Goal: Information Seeking & Learning: Learn about a topic

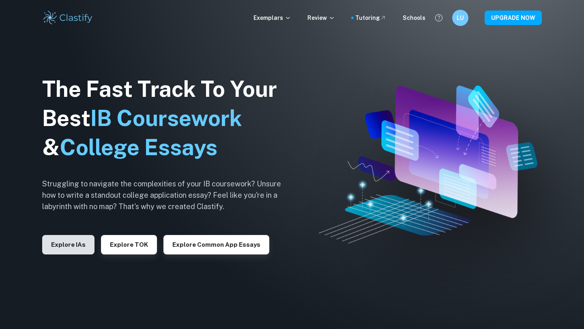
click at [73, 245] on button "Explore IAs" at bounding box center [68, 244] width 52 height 19
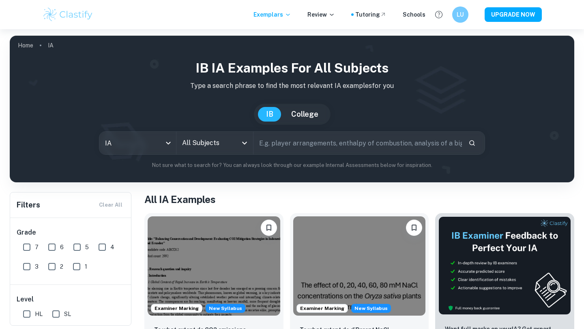
click at [211, 138] on input "All Subjects" at bounding box center [208, 142] width 57 height 15
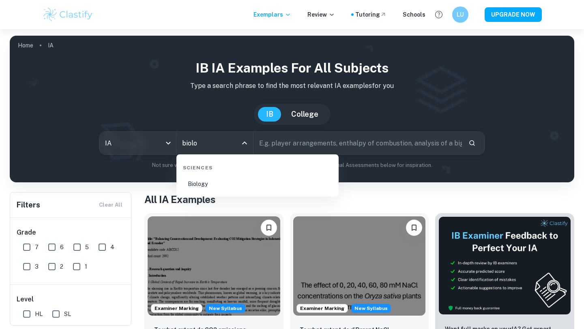
click at [239, 185] on li "Biology" at bounding box center [258, 184] width 156 height 19
type input "Biology"
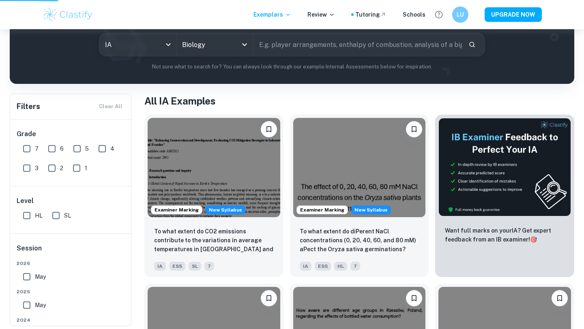
scroll to position [99, 0]
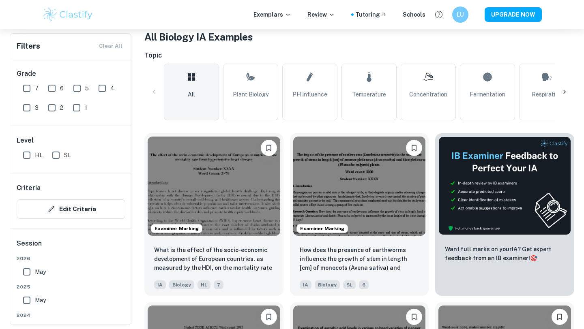
scroll to position [163, 0]
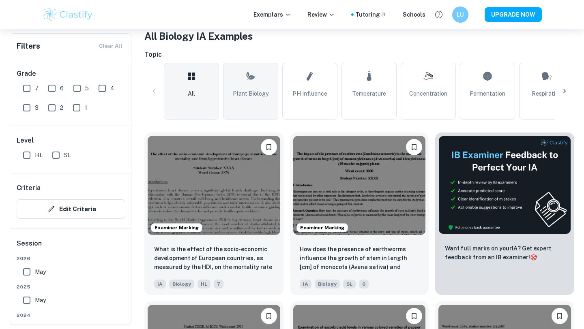
click at [257, 91] on span "Plant Biology" at bounding box center [251, 93] width 36 height 9
type input "Plant Biology"
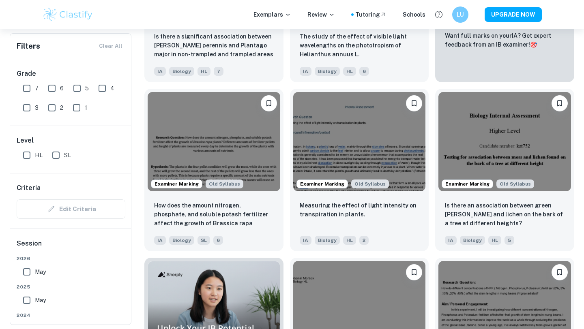
scroll to position [394, 0]
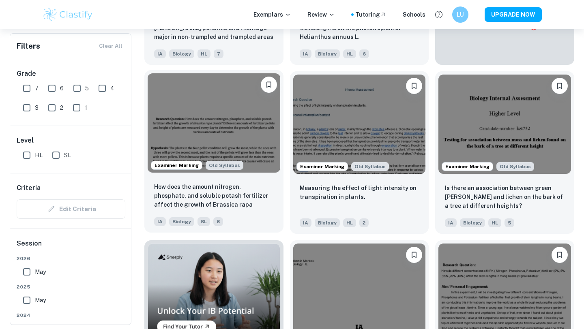
click at [204, 135] on img at bounding box center [214, 122] width 133 height 99
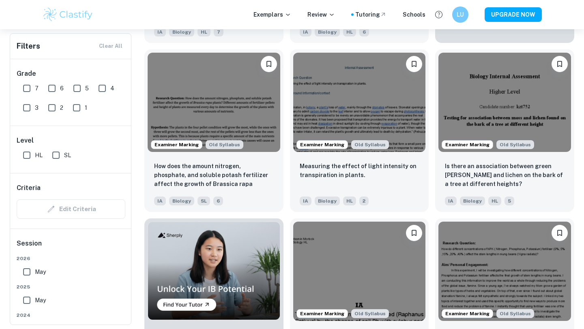
scroll to position [427, 0]
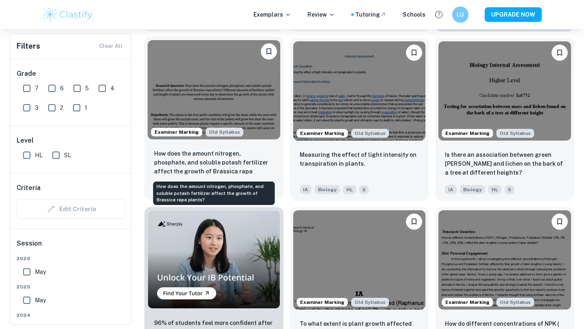
click at [211, 161] on p "How does the amount nitrogen, phosphate, and soluble potash fertilizer affect t…" at bounding box center [214, 163] width 120 height 28
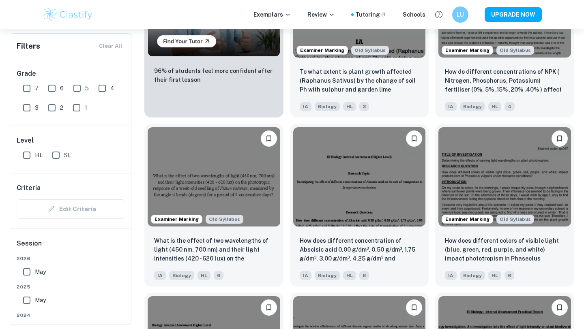
click at [51, 86] on input "6" at bounding box center [52, 88] width 16 height 16
checkbox input "true"
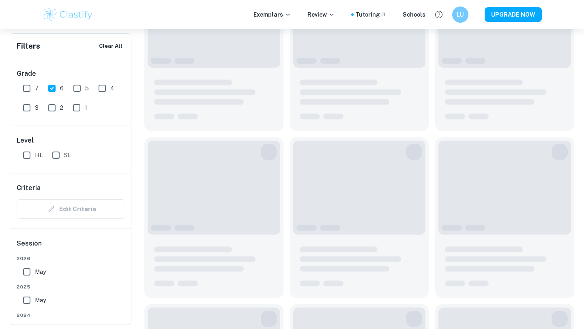
scroll to position [699, 0]
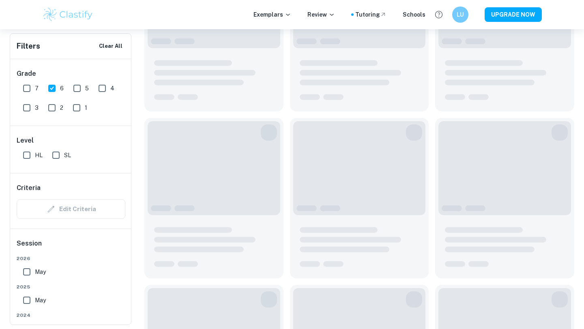
click at [28, 86] on input "7" at bounding box center [27, 88] width 16 height 16
checkbox input "true"
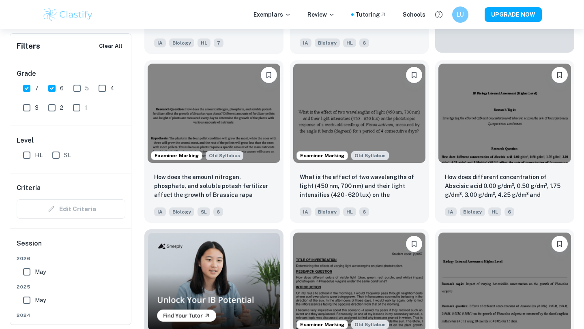
scroll to position [425, 0]
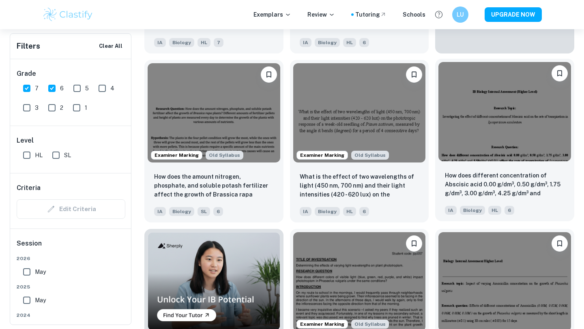
click at [511, 140] on img at bounding box center [504, 111] width 133 height 99
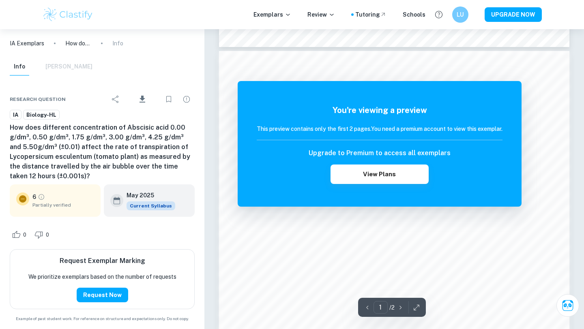
scroll to position [630, 0]
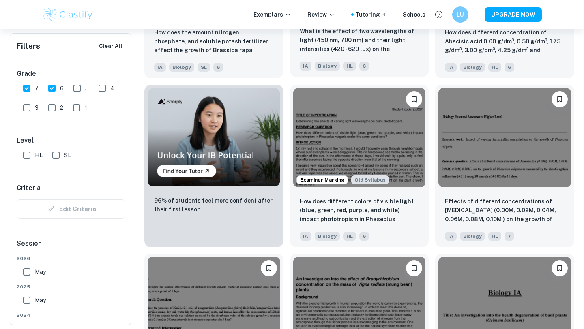
scroll to position [569, 0]
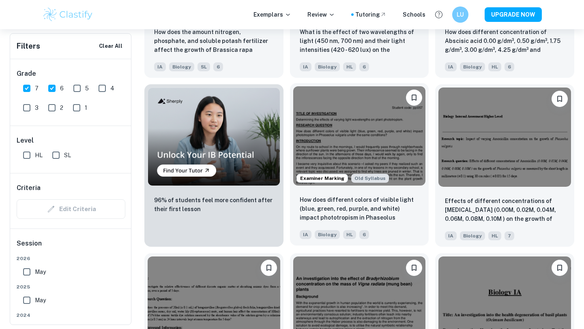
click at [392, 154] on img at bounding box center [359, 135] width 133 height 99
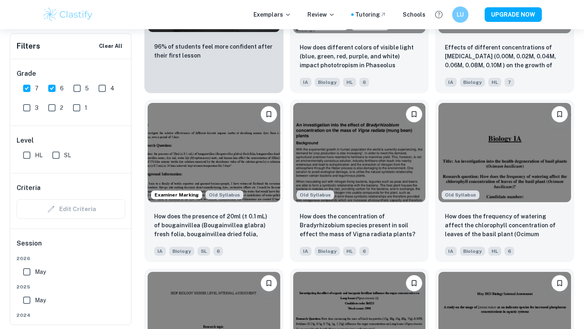
scroll to position [720, 0]
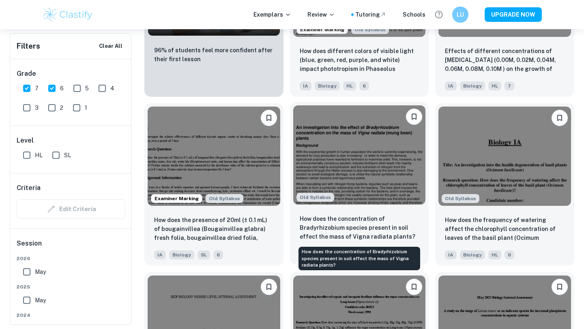
click at [324, 226] on p "How does the concentration of Bradyrhizobium species present in soil effect the…" at bounding box center [360, 228] width 120 height 27
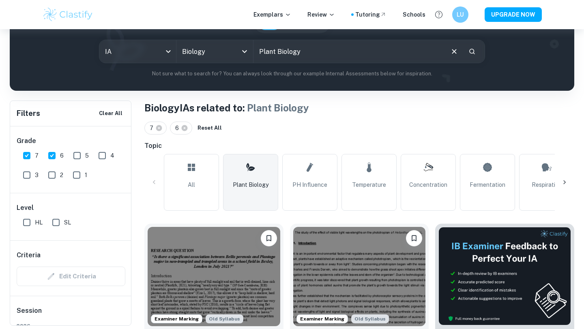
scroll to position [110, 0]
